Goal: Task Accomplishment & Management: Manage account settings

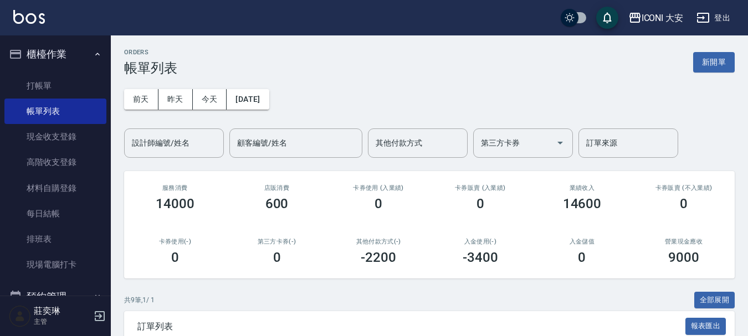
scroll to position [27, 0]
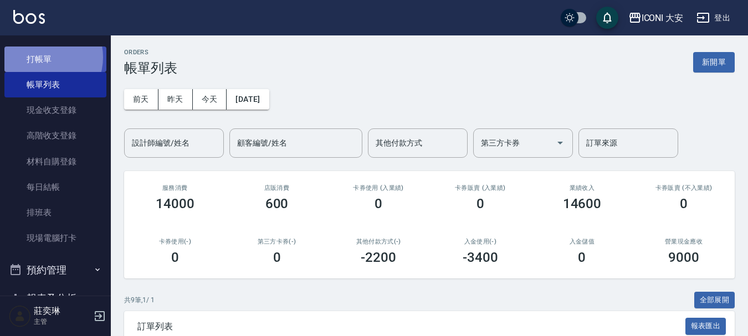
click at [44, 57] on link "打帳單" at bounding box center [55, 59] width 102 height 25
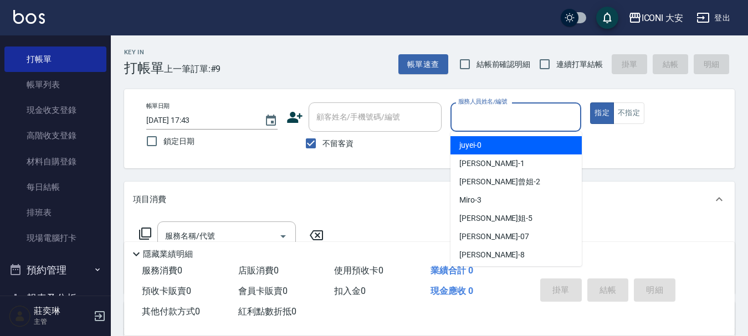
click at [499, 117] on input "服務人員姓名/編號" at bounding box center [516, 117] width 121 height 19
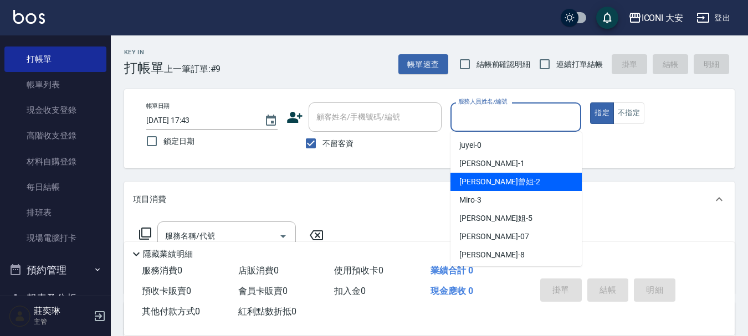
click at [499, 181] on span "Tseng曾姐 -2" at bounding box center [500, 182] width 81 height 12
type input "Tseng曾姐-2"
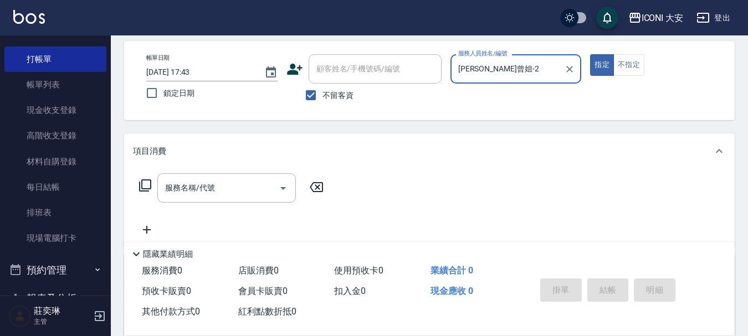
scroll to position [111, 0]
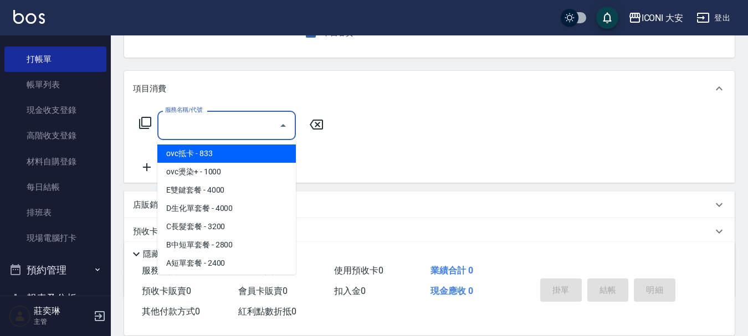
click at [212, 116] on input "服務名稱/代號" at bounding box center [218, 125] width 112 height 19
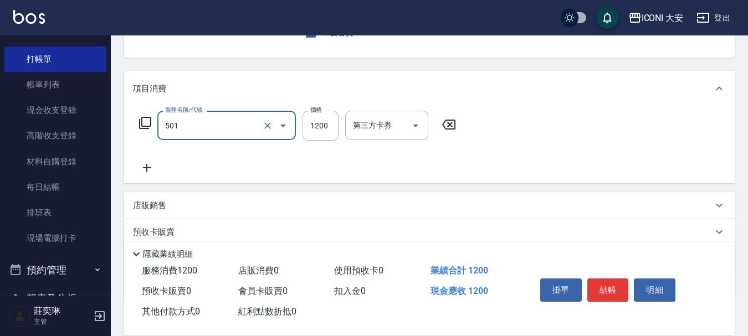
type input "染髮(501)"
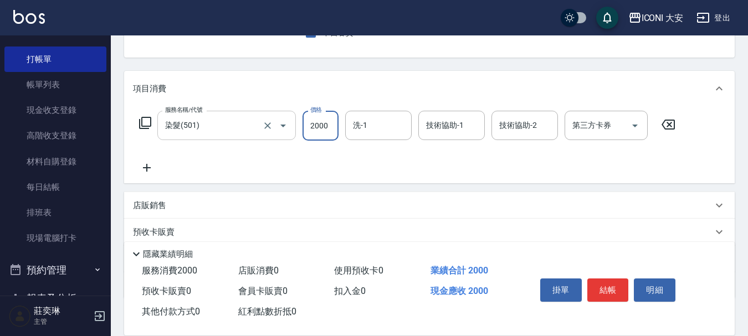
type input "2000"
type input "Tseng曾姐-2"
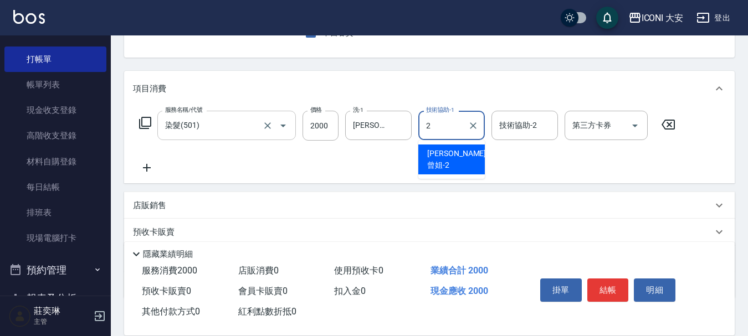
type input "Tseng曾姐-2"
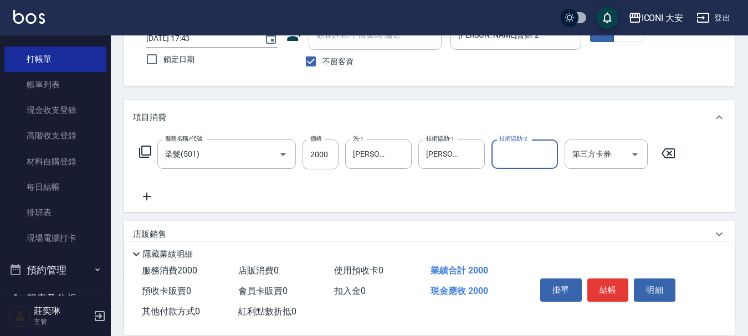
scroll to position [180, 0]
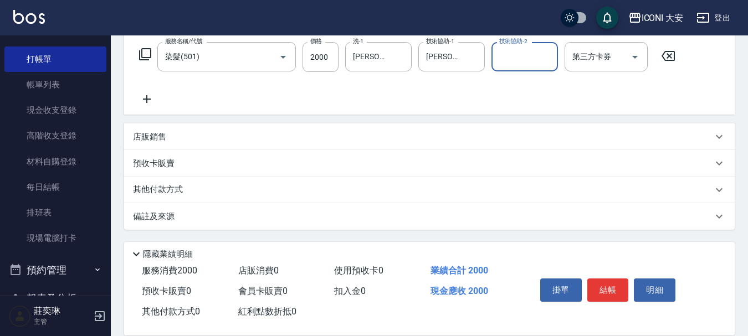
click at [611, 284] on button "結帳" at bounding box center [609, 290] width 42 height 23
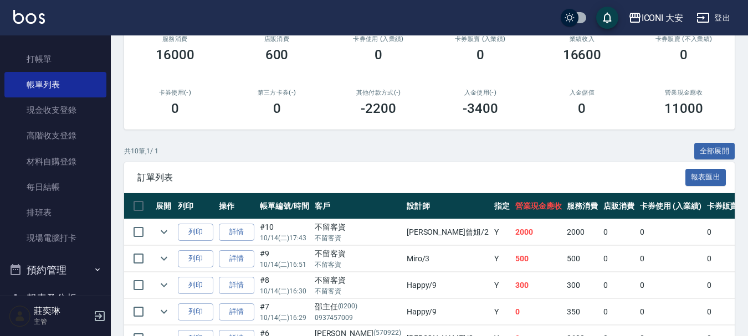
scroll to position [73, 0]
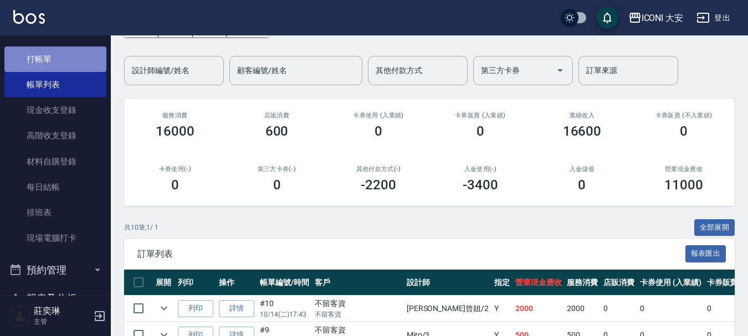
click at [78, 67] on link "打帳單" at bounding box center [55, 59] width 102 height 25
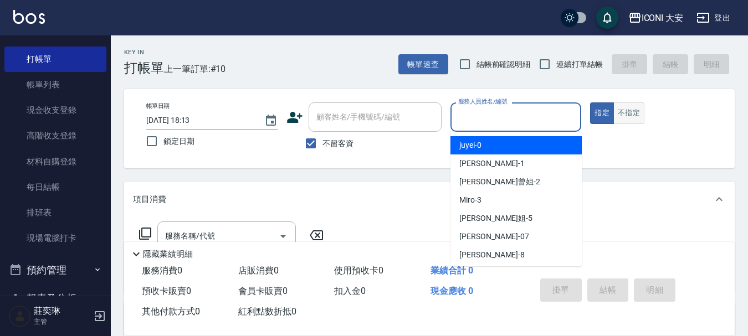
drag, startPoint x: 495, startPoint y: 114, endPoint x: 614, endPoint y: 121, distance: 118.9
click at [494, 114] on input "服務人員姓名/編號" at bounding box center [516, 117] width 121 height 19
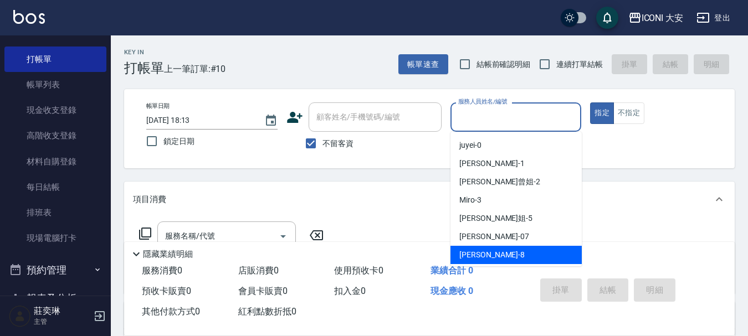
click at [491, 251] on div "Yulisa -8" at bounding box center [516, 255] width 131 height 18
type input "Yulisa-8"
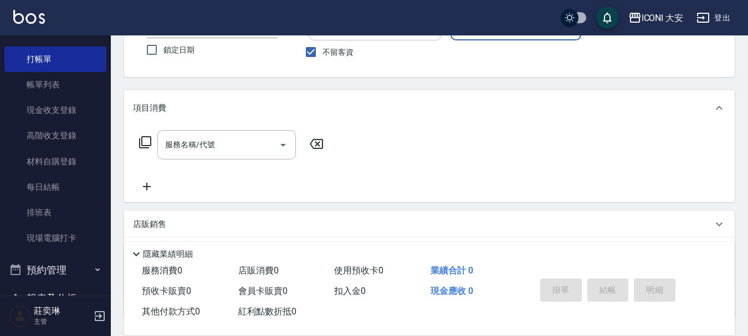
scroll to position [111, 0]
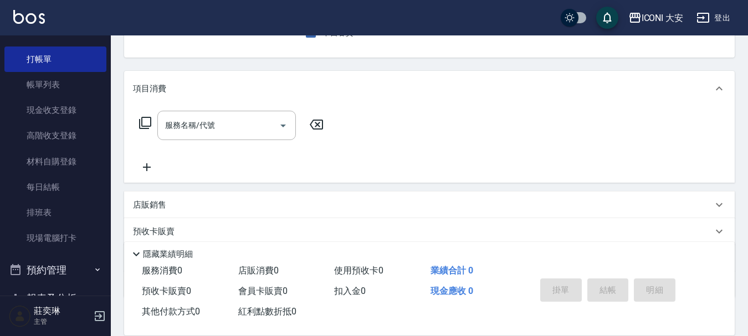
click at [143, 124] on icon at bounding box center [145, 122] width 13 height 13
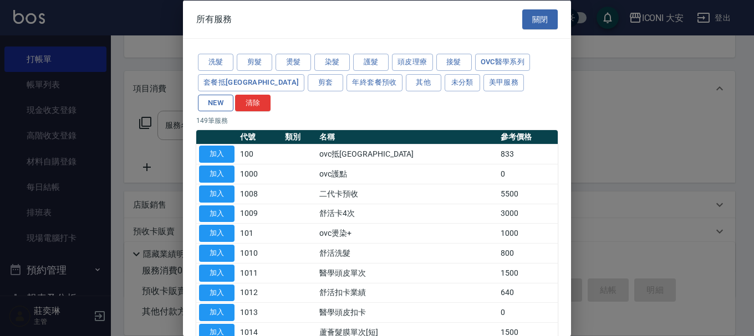
click at [233, 94] on button "NEW" at bounding box center [215, 102] width 35 height 17
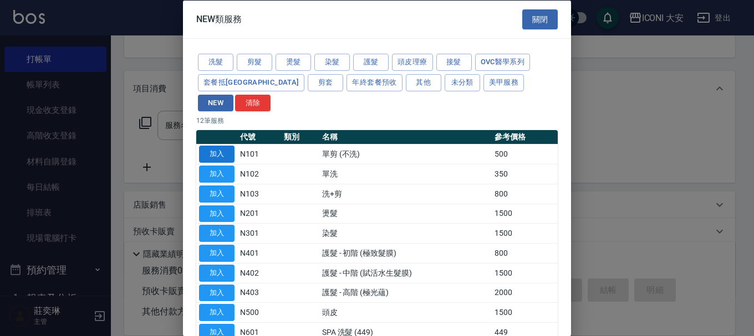
click at [216, 146] on button "加入" at bounding box center [216, 154] width 35 height 17
type input "單剪 (不洗)(N101)"
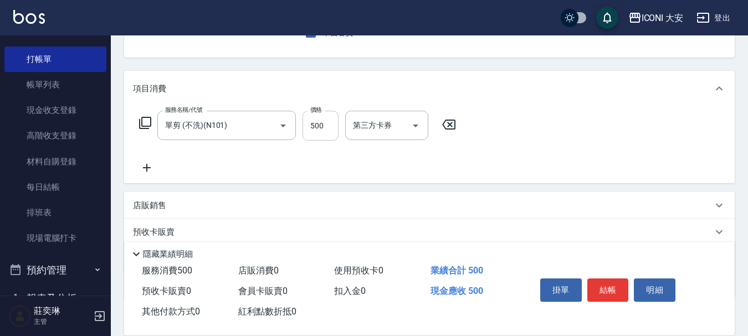
click at [336, 131] on input "500" at bounding box center [321, 126] width 36 height 30
type input "100"
click at [619, 288] on button "結帳" at bounding box center [609, 290] width 42 height 23
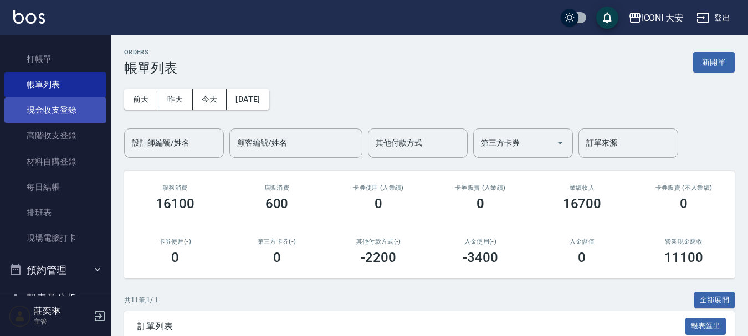
click at [68, 108] on link "現金收支登錄" at bounding box center [55, 110] width 102 height 25
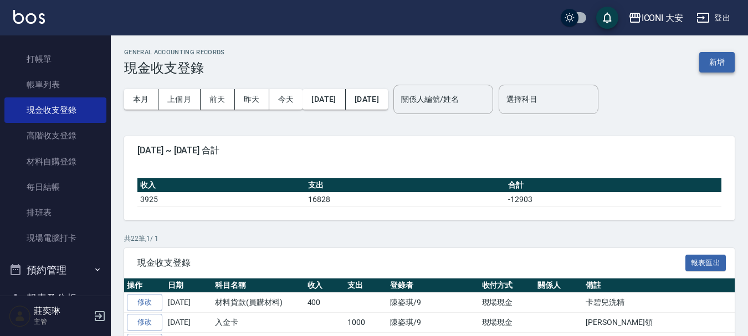
click at [721, 63] on button "新增" at bounding box center [717, 62] width 35 height 21
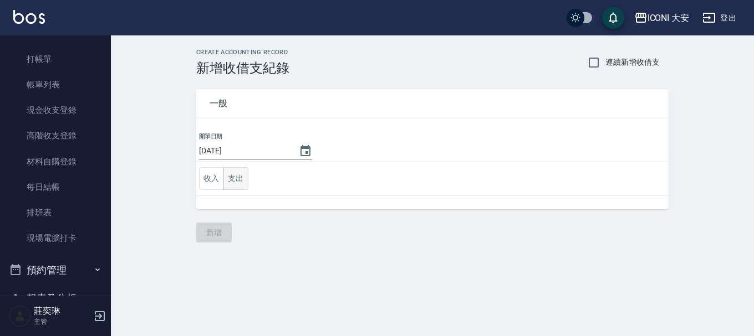
click at [236, 178] on button "支出" at bounding box center [235, 178] width 25 height 23
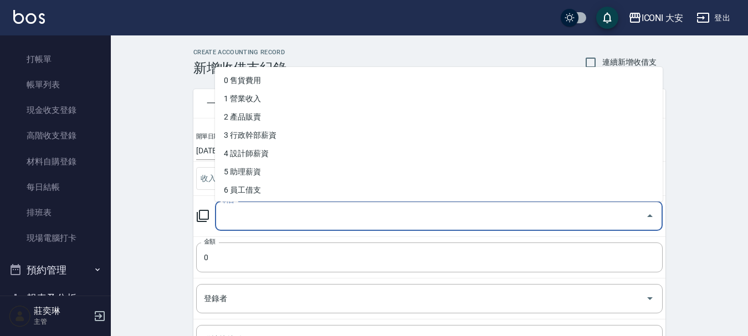
click at [239, 210] on input "科目" at bounding box center [430, 216] width 421 height 19
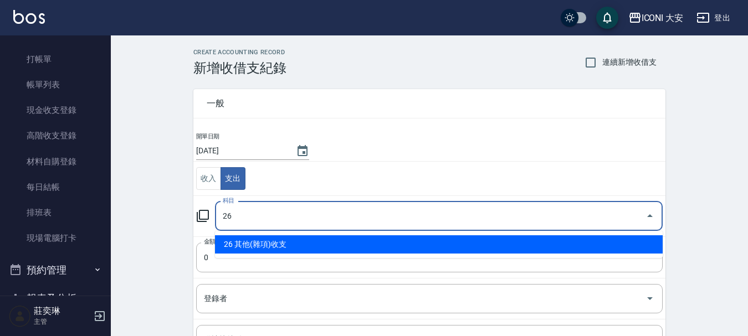
click at [234, 243] on li "26 其他(雜項)收支" at bounding box center [439, 245] width 448 height 18
type input "26 其他(雜項)收支"
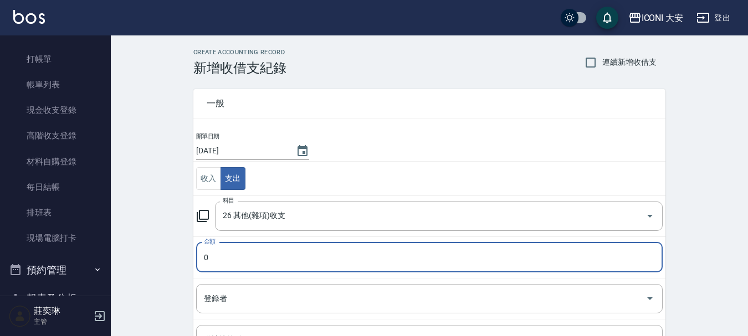
click at [229, 257] on input "0" at bounding box center [429, 258] width 467 height 30
type input "0490"
click at [233, 293] on input "登錄者" at bounding box center [421, 298] width 440 height 19
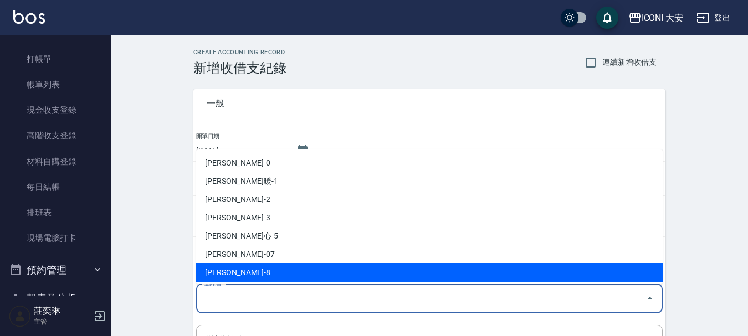
click at [232, 268] on li "莊奕琳-8" at bounding box center [429, 273] width 467 height 18
type input "莊奕琳-8"
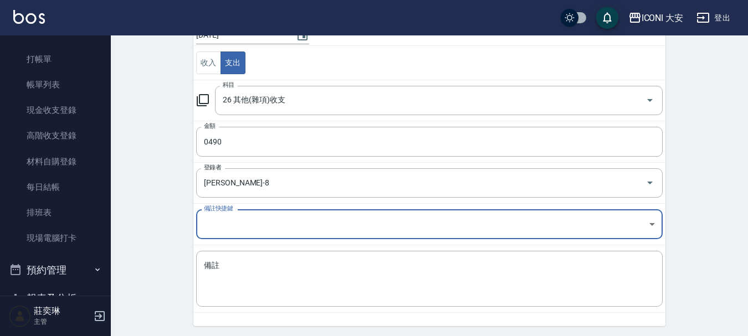
scroll to position [130, 0]
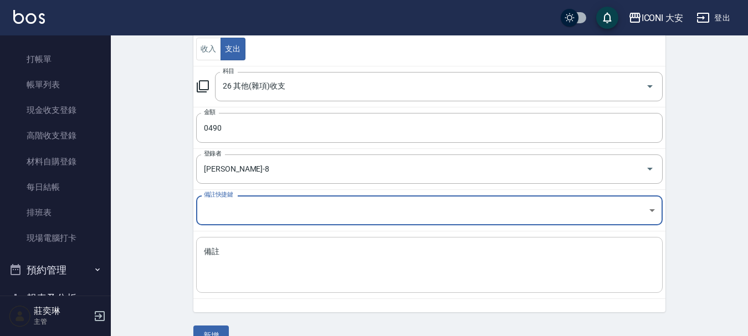
click at [231, 253] on textarea "備註" at bounding box center [429, 266] width 451 height 38
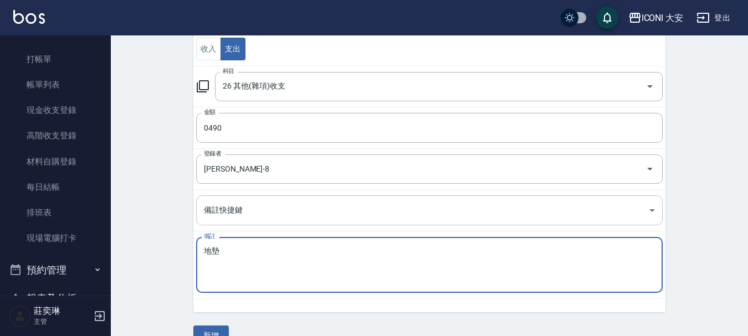
scroll to position [153, 0]
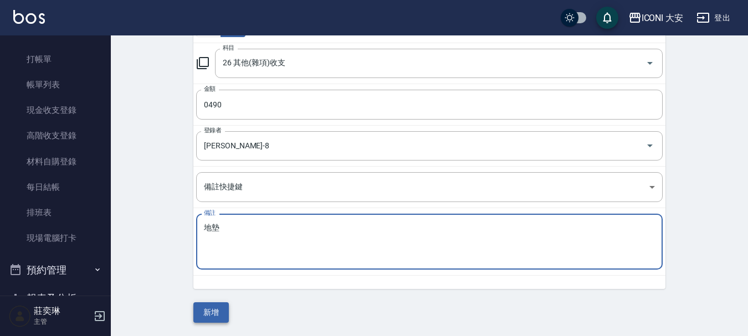
type textarea "地墊"
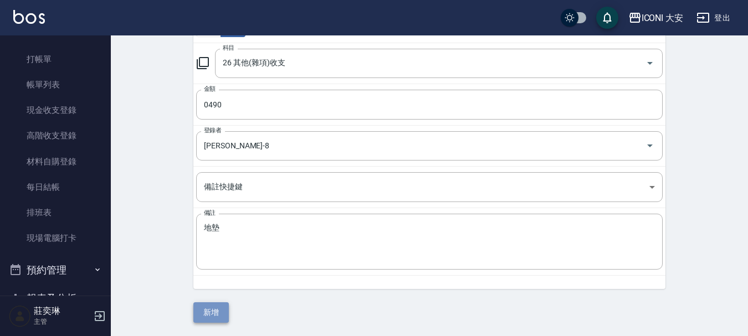
click at [202, 310] on button "新增" at bounding box center [210, 313] width 35 height 21
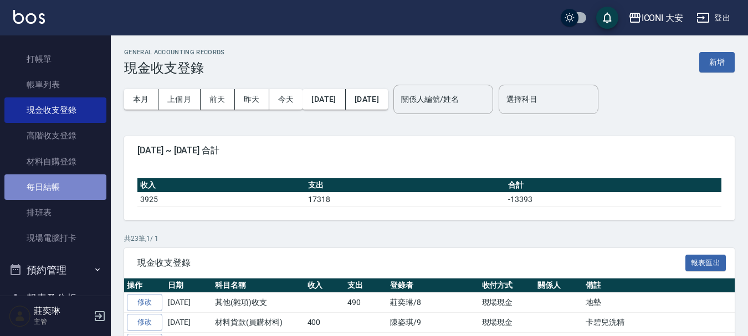
click at [65, 188] on link "每日結帳" at bounding box center [55, 187] width 102 height 25
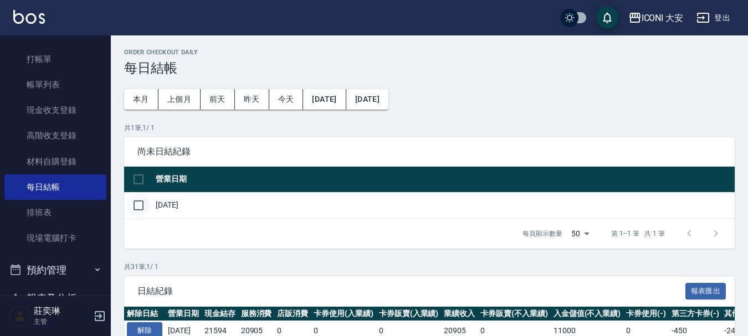
click at [136, 203] on input "checkbox" at bounding box center [138, 205] width 23 height 23
checkbox input "true"
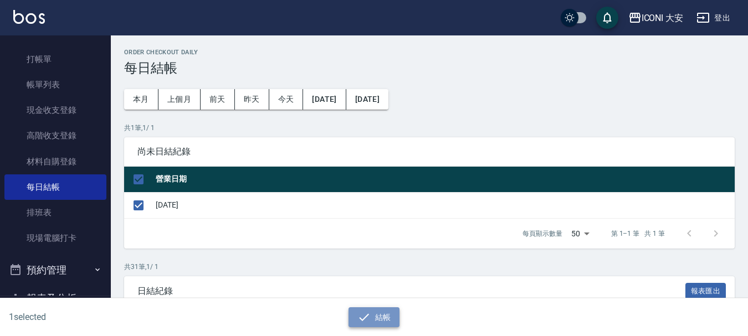
click at [379, 319] on button "結帳" at bounding box center [375, 318] width 52 height 21
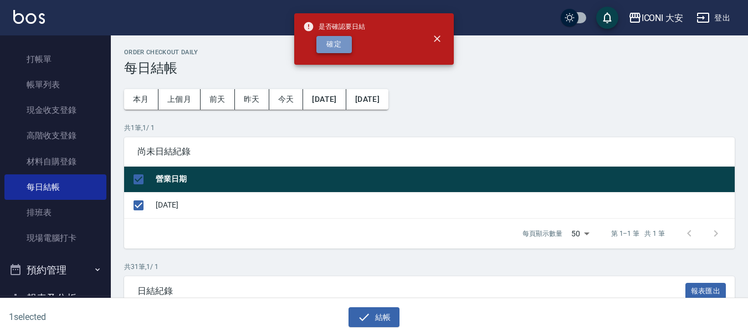
click at [320, 42] on button "確定" at bounding box center [334, 44] width 35 height 17
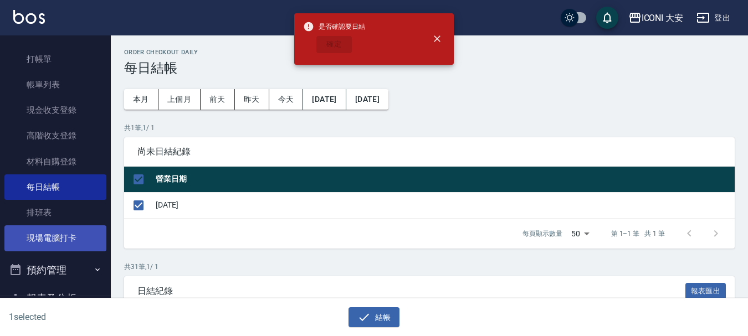
checkbox input "false"
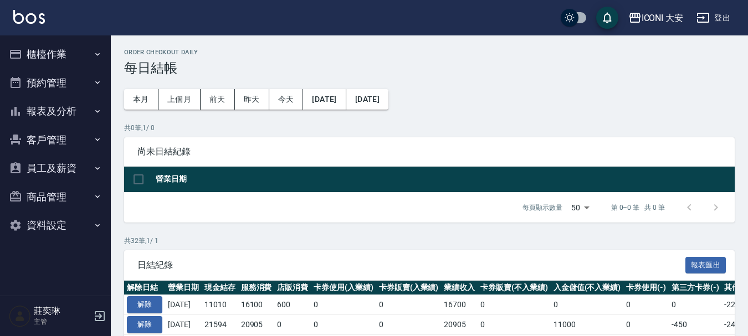
click at [86, 116] on button "報表及分析" at bounding box center [55, 111] width 102 height 29
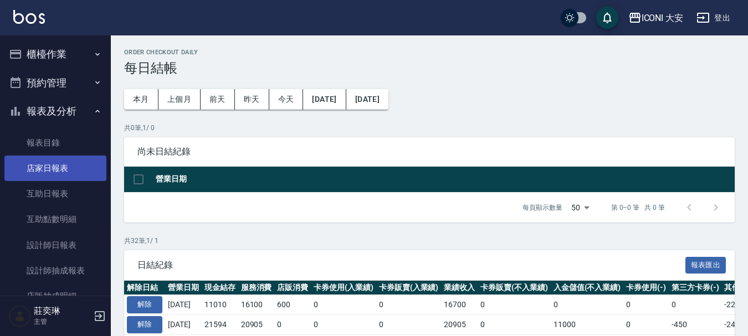
click at [41, 171] on link "店家日報表" at bounding box center [55, 168] width 102 height 25
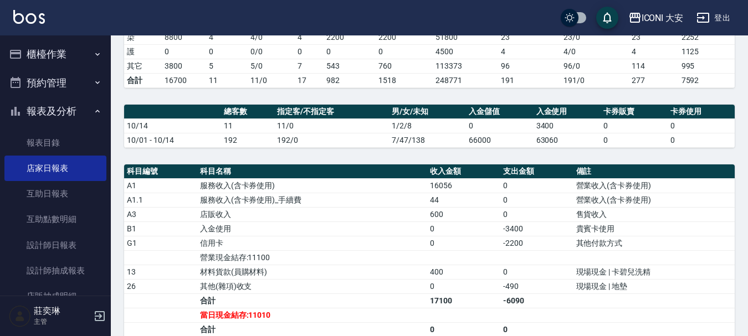
scroll to position [405, 0]
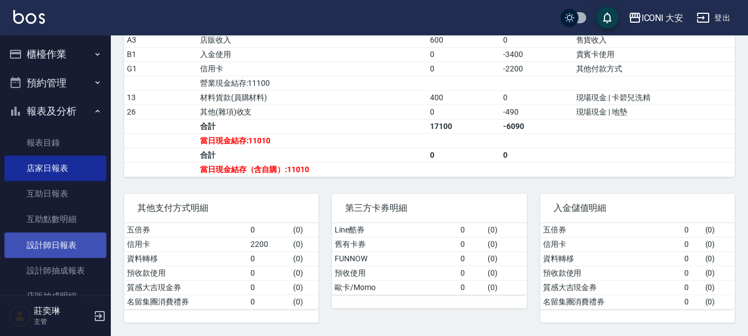
click at [93, 246] on link "設計師日報表" at bounding box center [55, 245] width 102 height 25
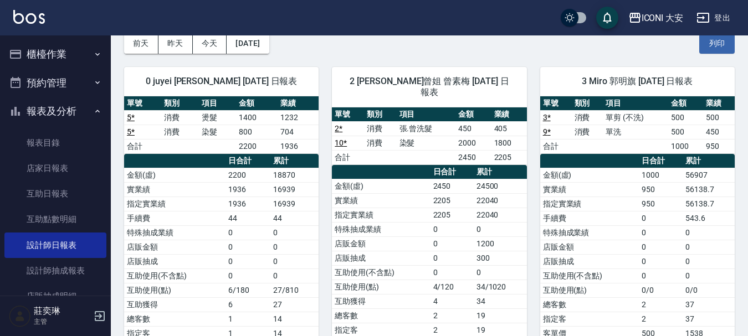
scroll to position [55, 0]
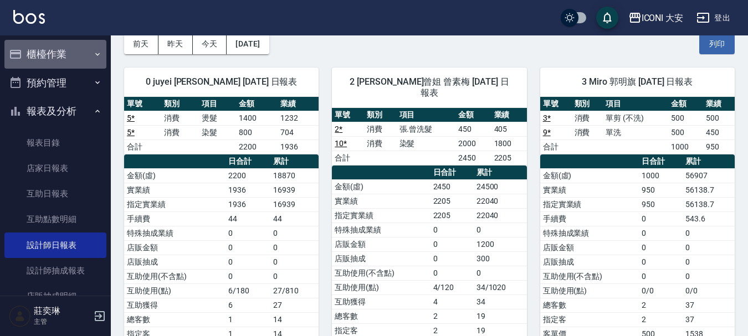
click at [81, 52] on button "櫃檯作業" at bounding box center [55, 54] width 102 height 29
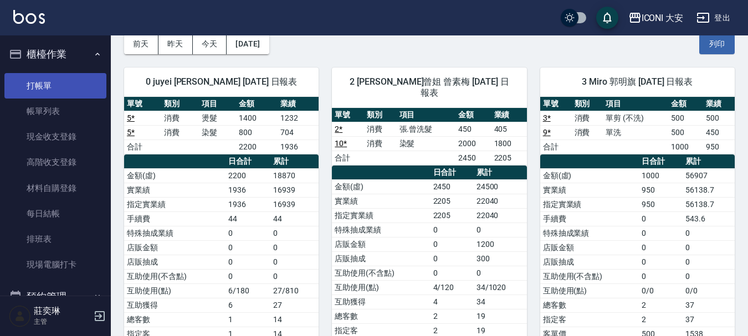
click at [37, 90] on link "打帳單" at bounding box center [55, 85] width 102 height 25
